Goal: Find specific page/section: Find specific page/section

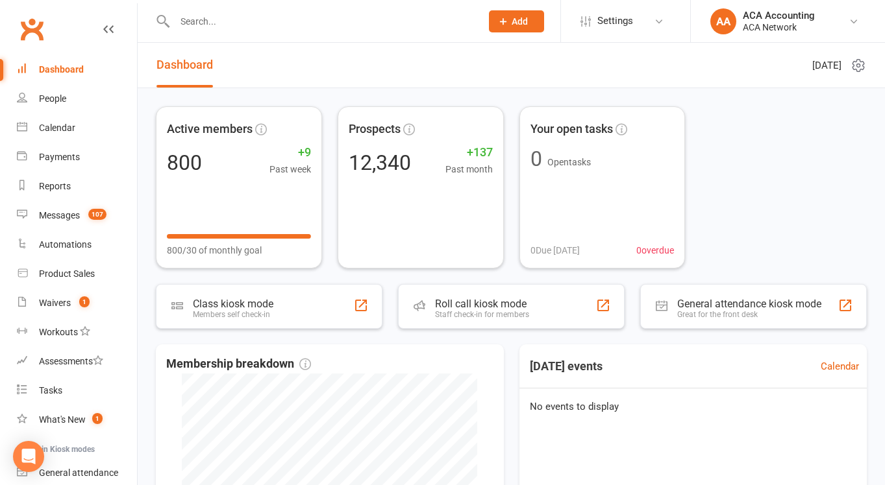
click at [228, 17] on input "text" at bounding box center [321, 21] width 301 height 18
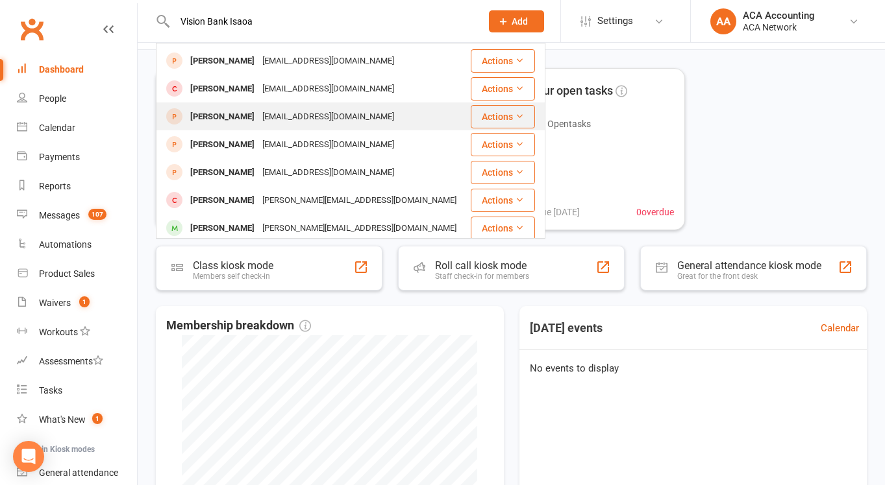
scroll to position [40, 0]
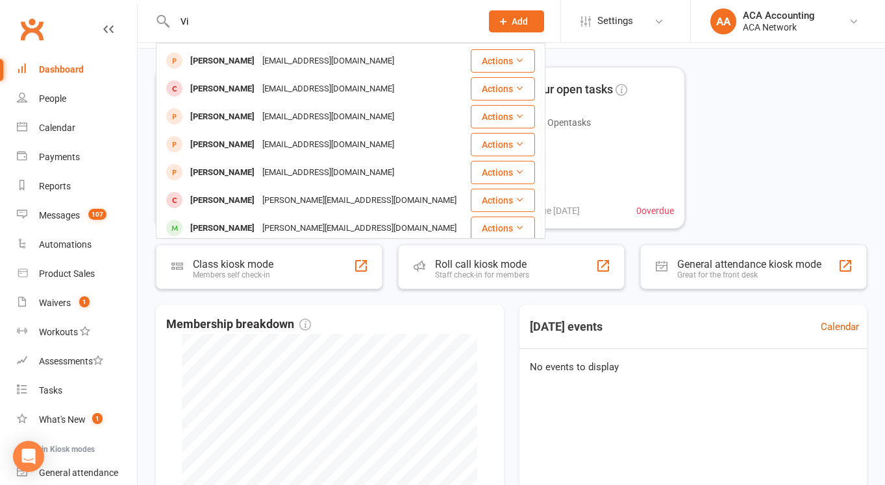
type input "V"
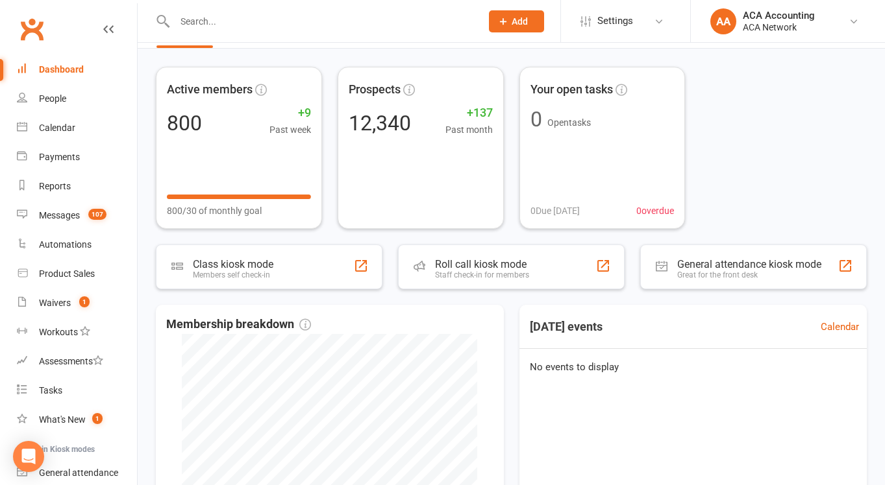
paste input "(913) 602-8324"
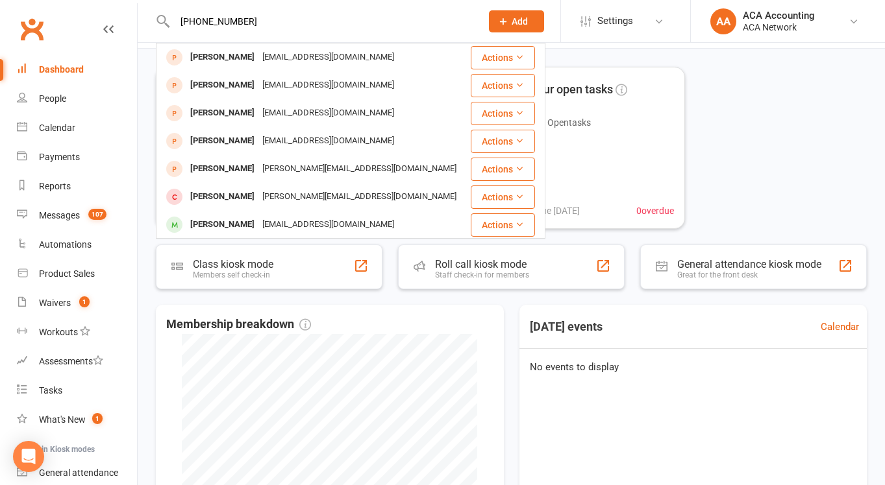
type input "(913) 602-8324"
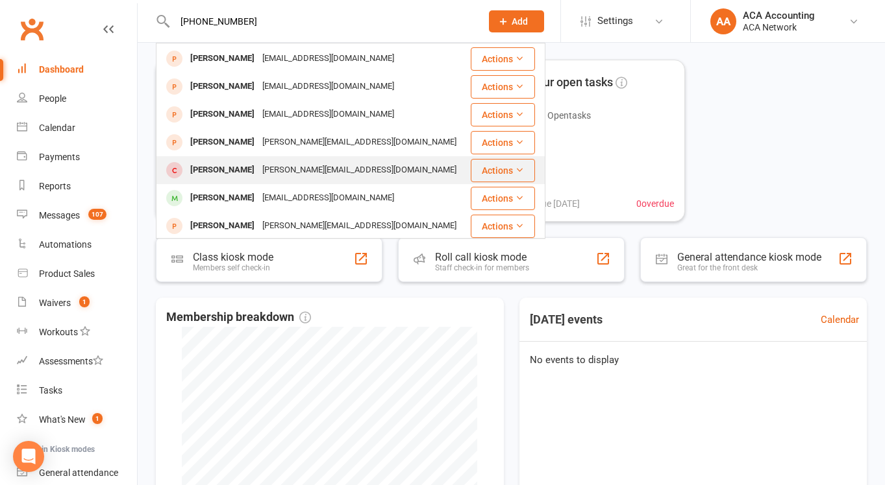
scroll to position [31, 0]
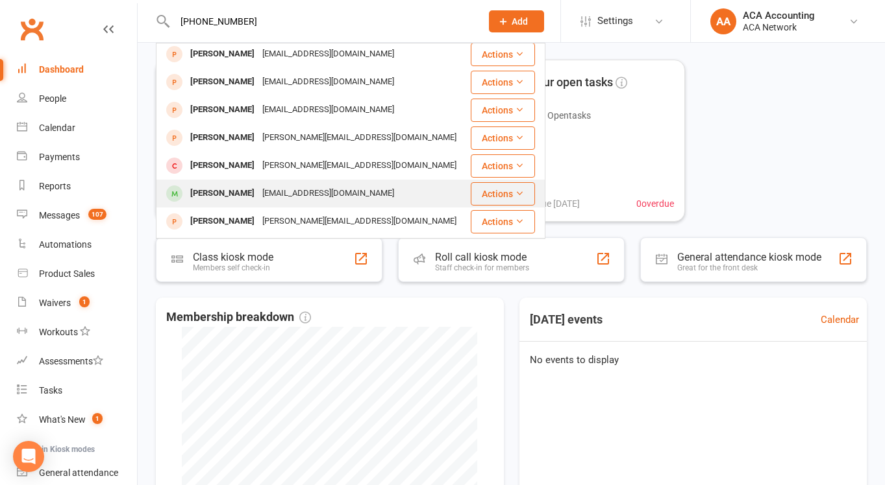
click at [339, 195] on div "dzolotor@townhallguide.com" at bounding box center [328, 193] width 140 height 19
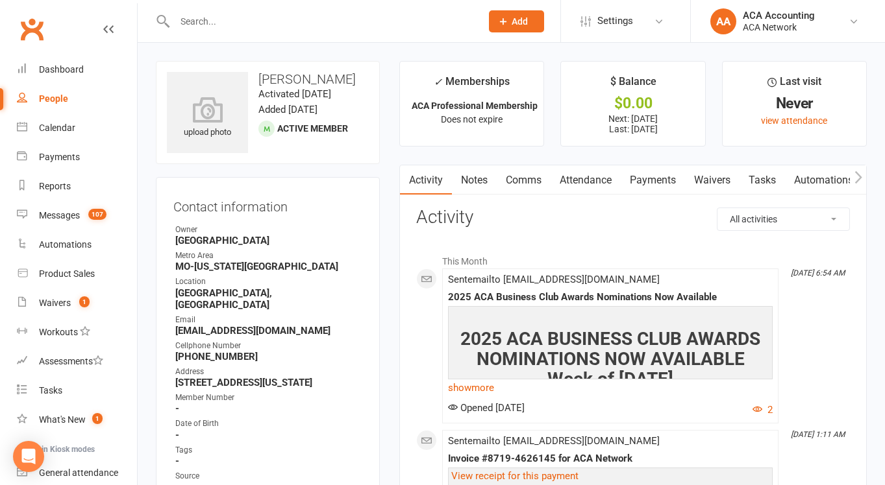
click at [360, 33] on div at bounding box center [314, 21] width 316 height 42
click at [271, 14] on input "text" at bounding box center [321, 21] width 301 height 18
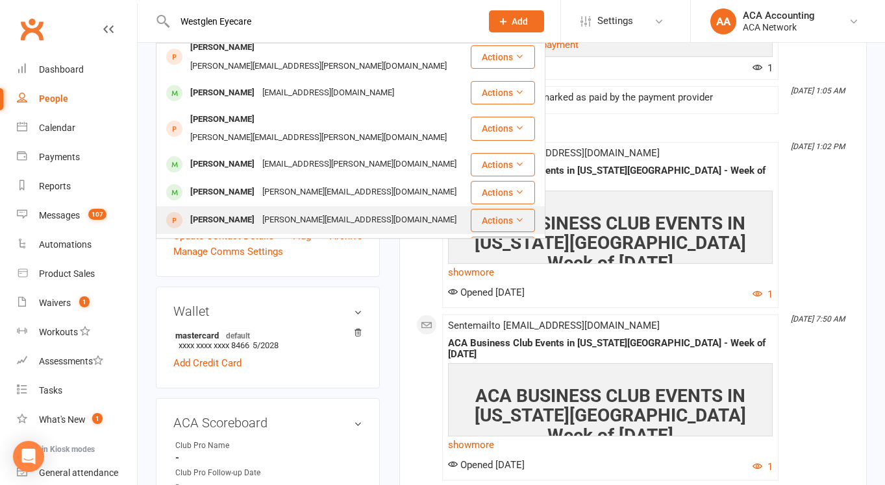
scroll to position [434, 0]
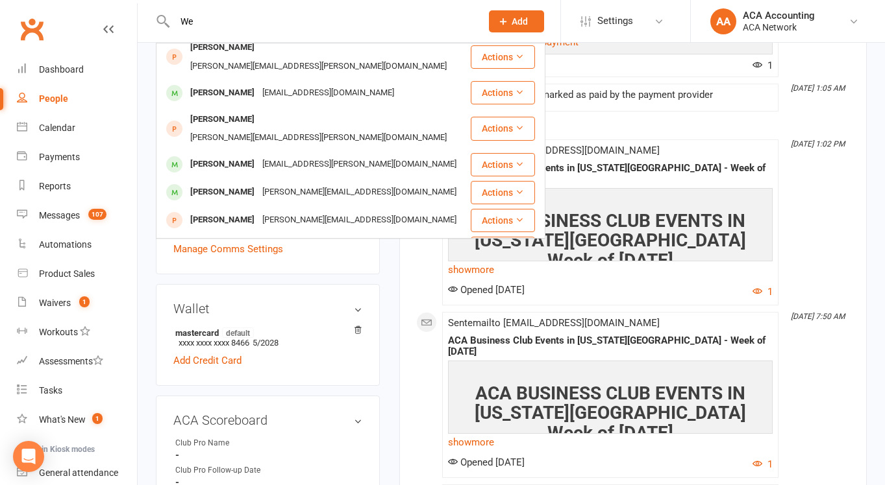
type input "W"
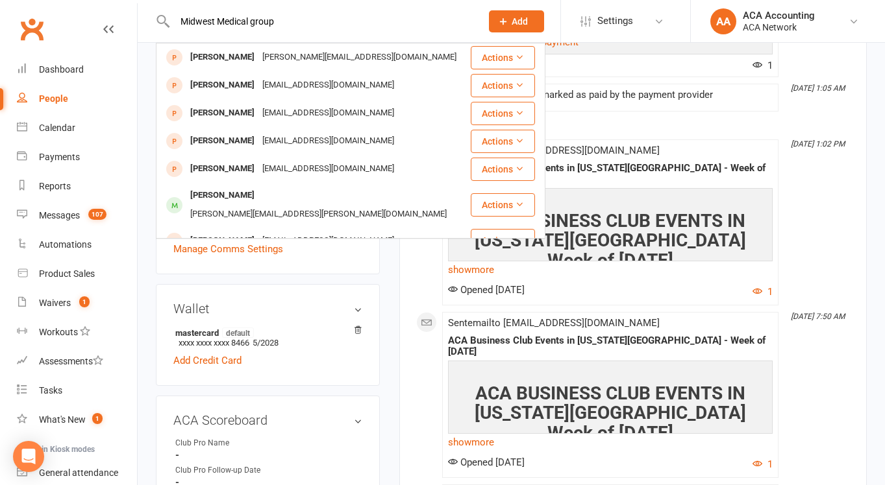
click at [288, 16] on input "Midwest Medical group" at bounding box center [321, 21] width 301 height 18
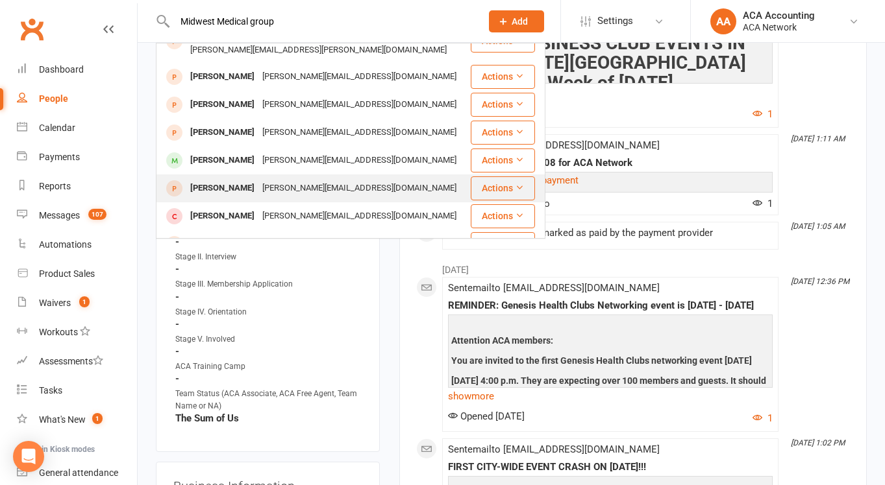
scroll to position [787, 0]
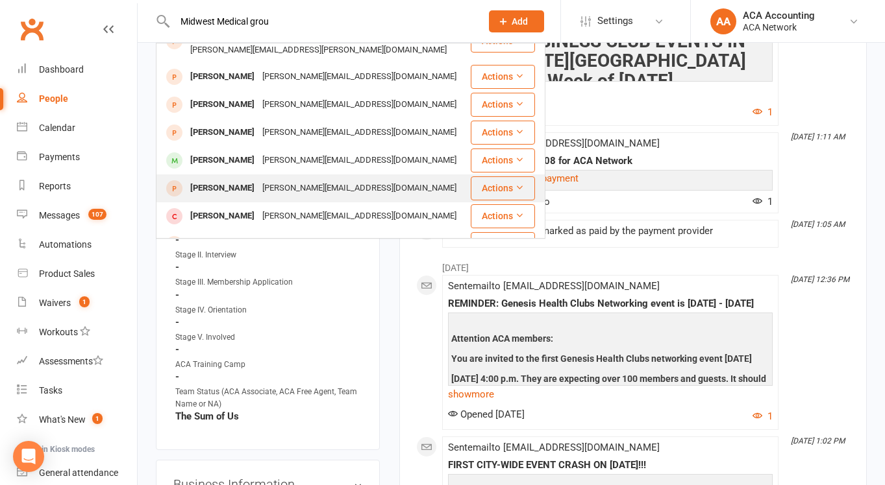
type input "Midwest Medical grou"
click at [395, 175] on div "Lisa Jury lisa@midwestmonograms.com" at bounding box center [313, 188] width 312 height 27
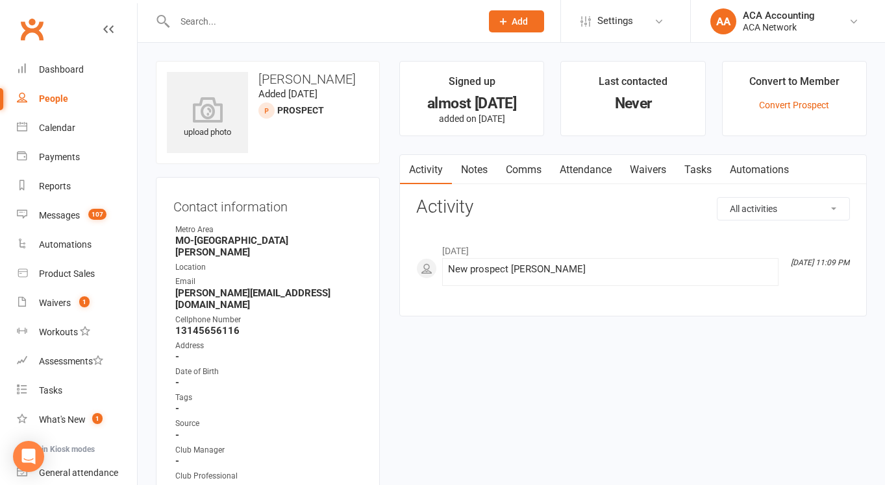
click at [219, 25] on input "text" at bounding box center [321, 21] width 301 height 18
type input "Kansasa City Wellness Club llc"
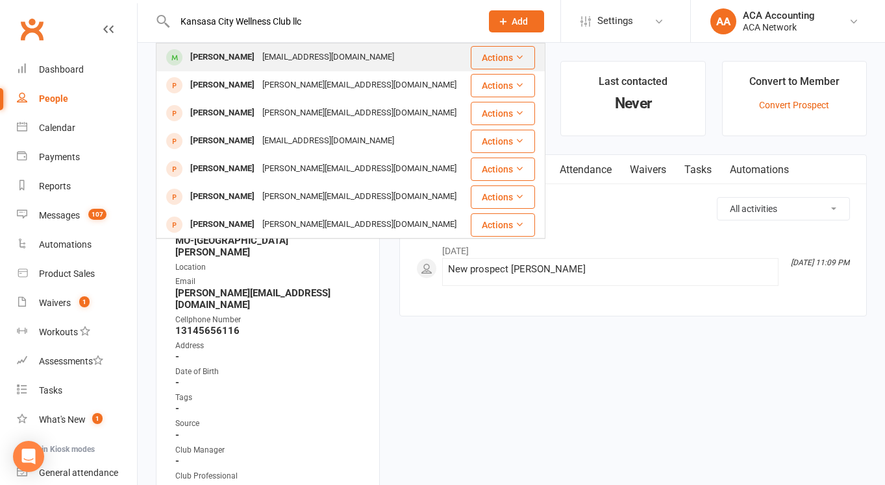
click at [362, 55] on div "kcwellnessclub@gmail.com" at bounding box center [328, 57] width 140 height 19
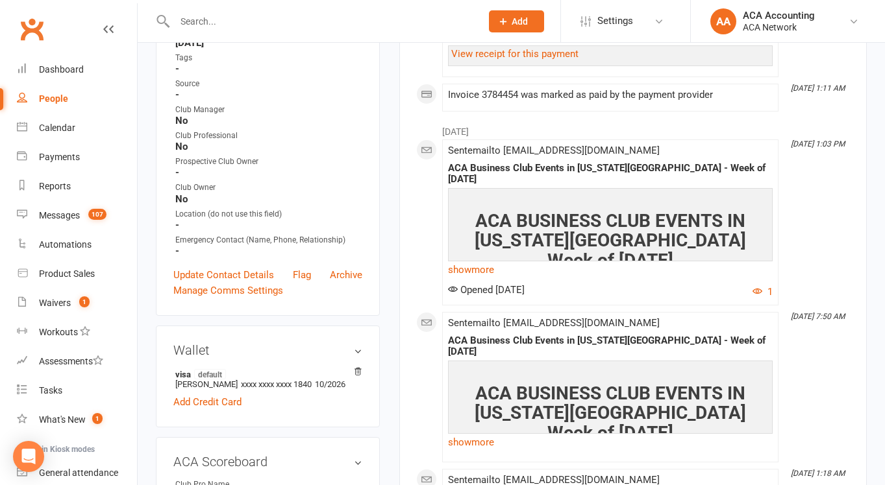
scroll to position [417, 0]
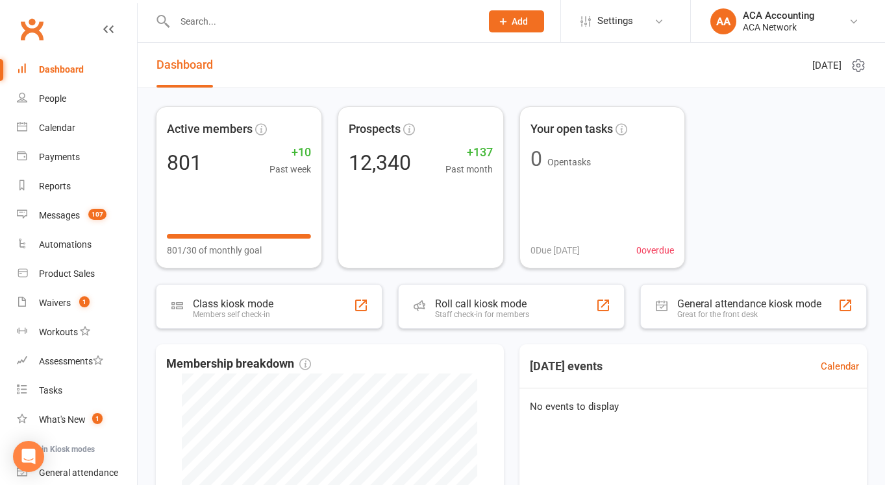
click at [219, 22] on input "text" at bounding box center [321, 21] width 301 height 18
paste input "[PHONE_NUMBER]"
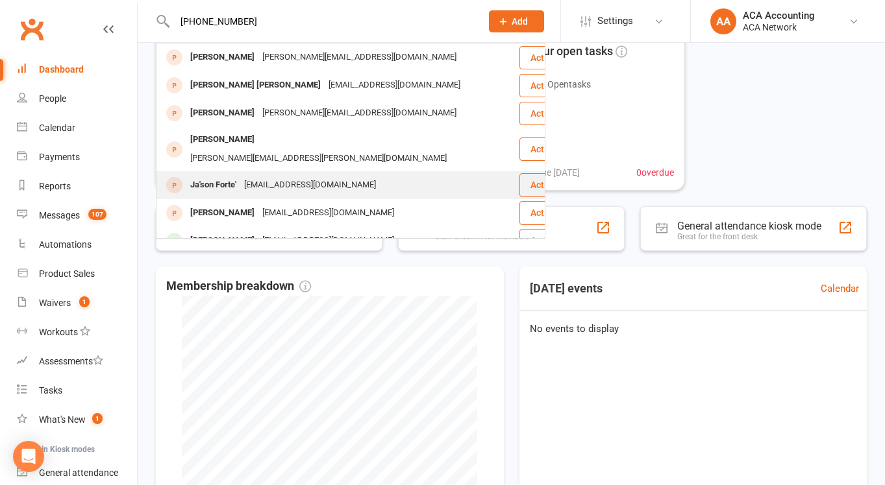
scroll to position [72, 0]
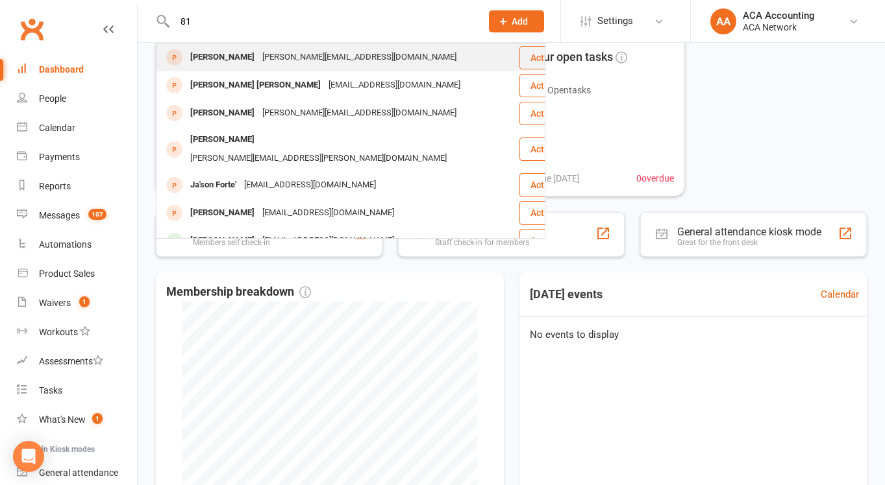
type input "8"
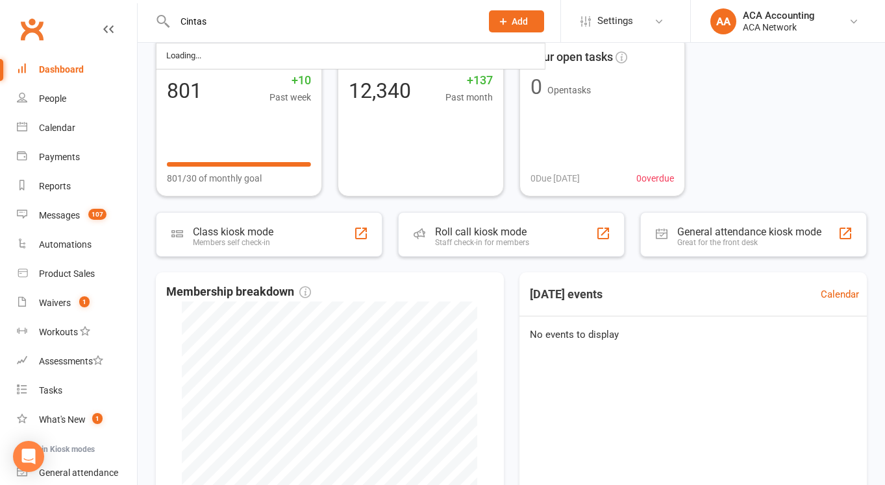
type input "Cintas"
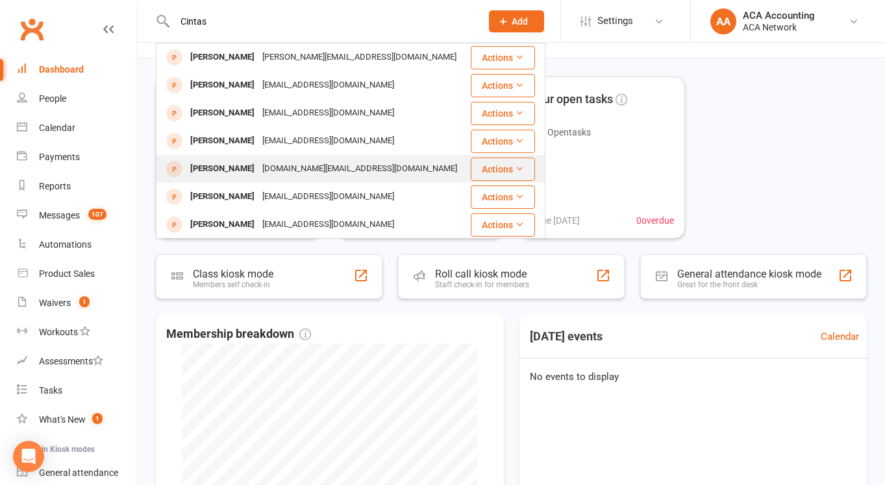
scroll to position [28, 0]
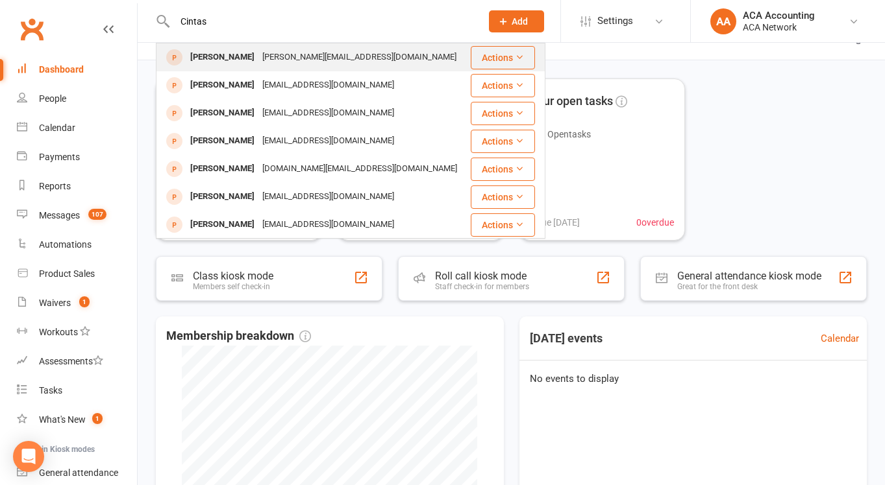
click at [303, 63] on div "[PERSON_NAME][EMAIL_ADDRESS][DOMAIN_NAME]" at bounding box center [359, 57] width 202 height 19
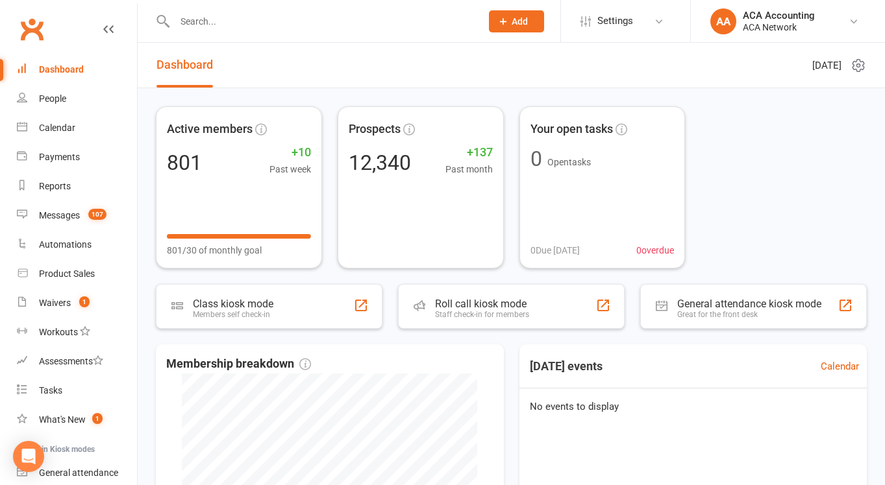
click at [213, 18] on input "text" at bounding box center [321, 21] width 301 height 18
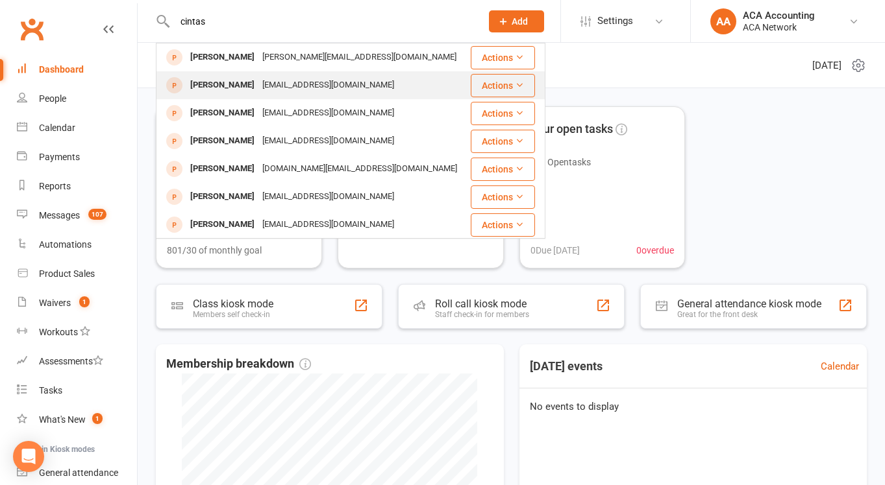
type input "cintas"
click at [270, 82] on div "[EMAIL_ADDRESS][DOMAIN_NAME]" at bounding box center [328, 85] width 140 height 19
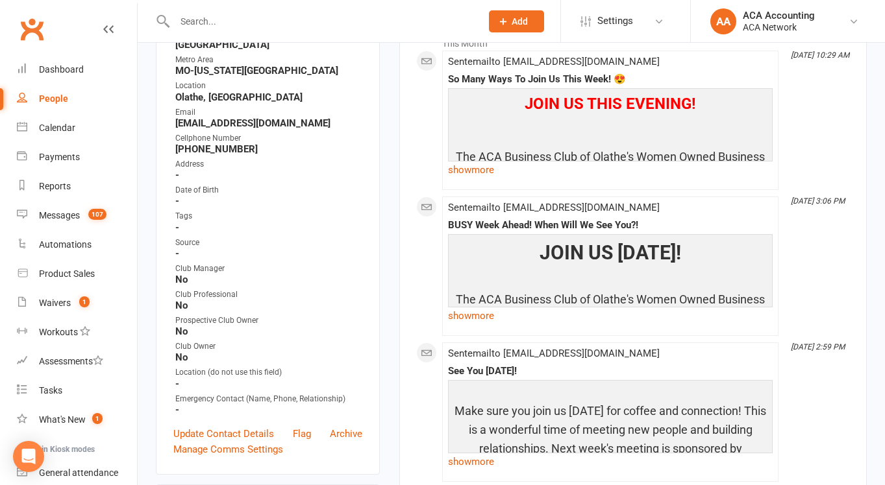
scroll to position [215, 0]
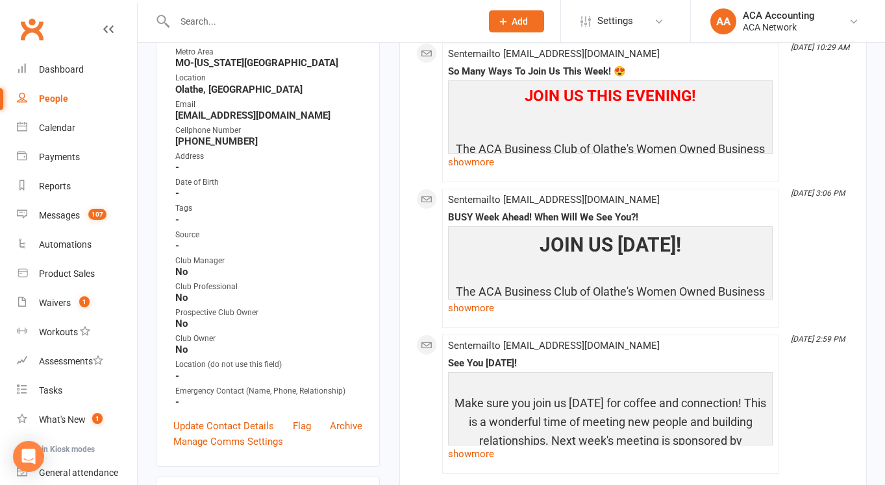
click at [267, 151] on div "Address" at bounding box center [268, 157] width 187 height 12
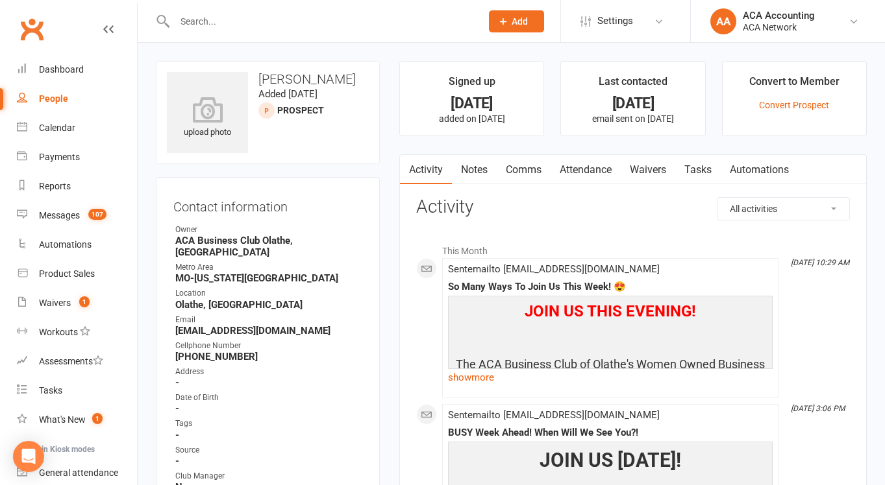
scroll to position [0, 0]
click at [270, 147] on div "upload photo [PERSON_NAME] Added [DATE] prospect" at bounding box center [268, 112] width 224 height 103
click at [219, 23] on input "text" at bounding box center [321, 21] width 301 height 18
paste input "[PHONE_NUMBER]"
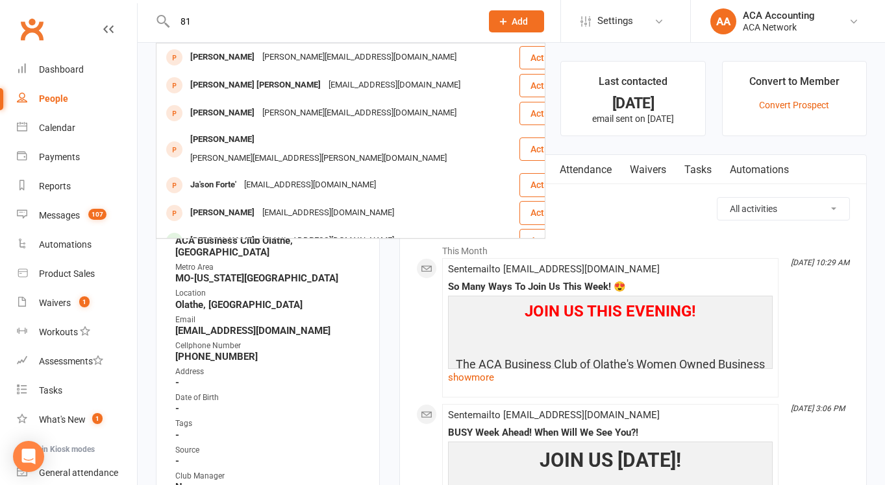
type input "8"
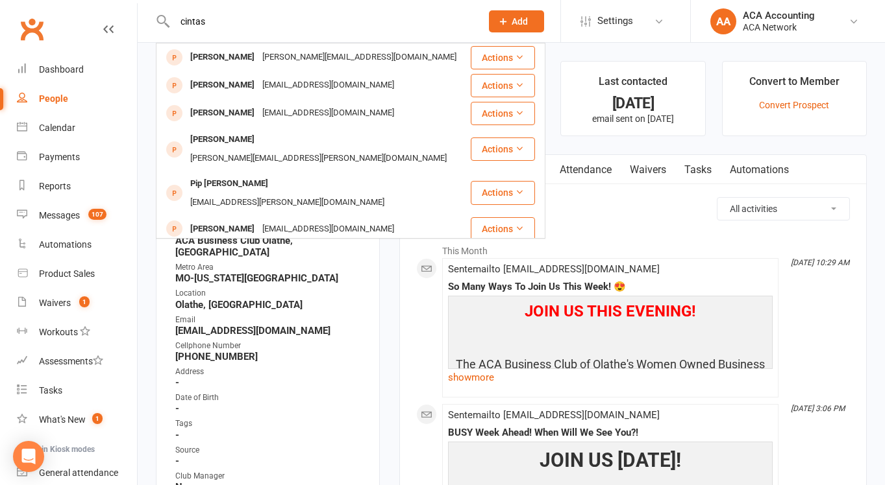
type input "cintas"
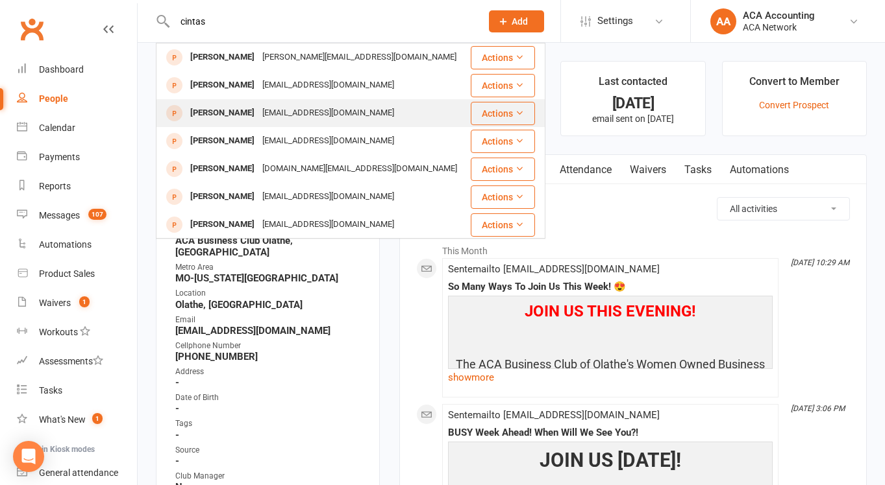
click at [258, 111] on div "[PERSON_NAME]" at bounding box center [222, 113] width 72 height 19
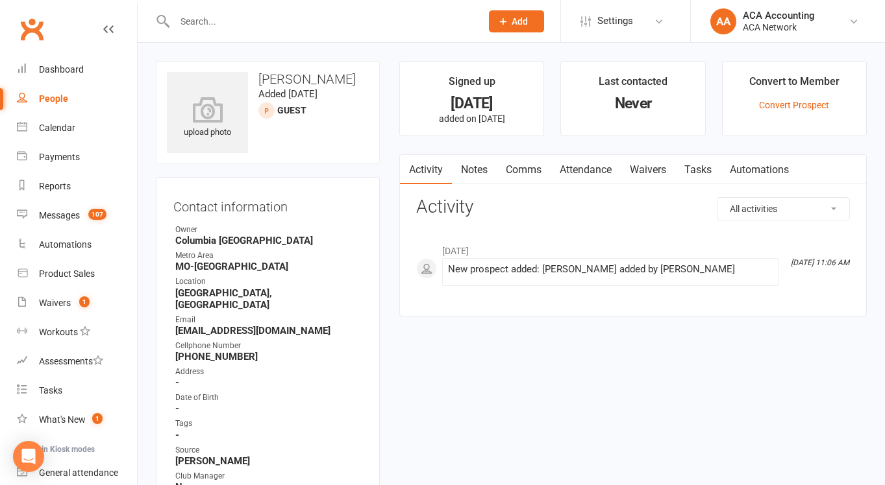
click at [252, 14] on input "text" at bounding box center [321, 21] width 301 height 18
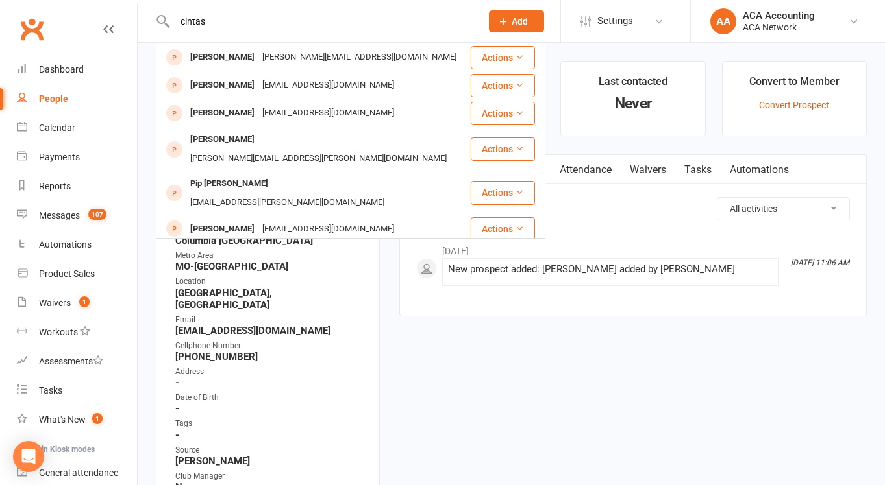
type input "cintas"
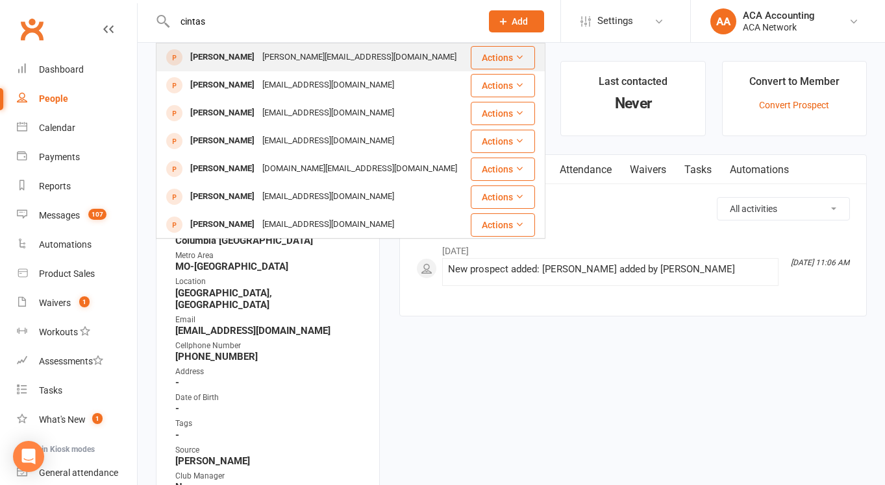
click at [260, 56] on div "[PERSON_NAME][EMAIL_ADDRESS][DOMAIN_NAME]" at bounding box center [359, 57] width 202 height 19
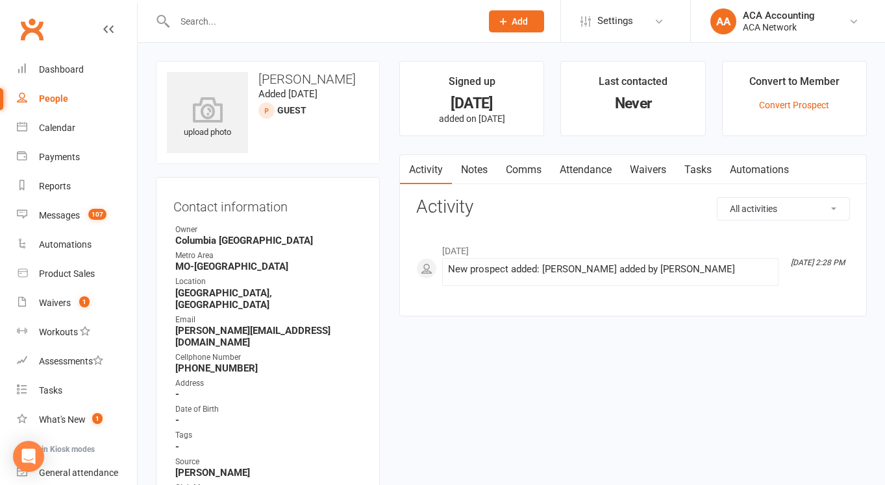
click at [238, 24] on input "text" at bounding box center [321, 21] width 301 height 18
